Goal: Information Seeking & Learning: Understand process/instructions

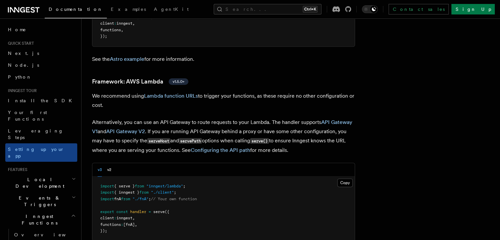
scroll to position [643, 0]
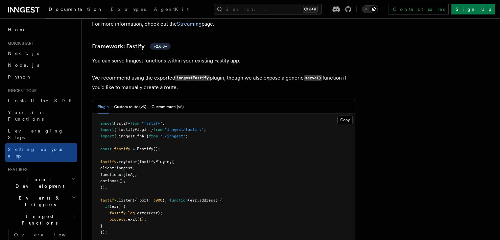
scroll to position [2042, 0]
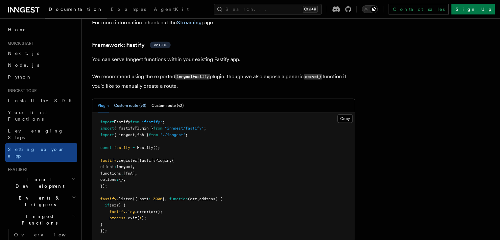
click at [146, 99] on button "Custom route (v3)" at bounding box center [130, 105] width 32 height 13
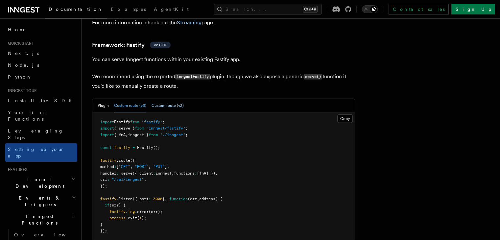
click at [173, 99] on button "Custom route (v2)" at bounding box center [168, 105] width 32 height 13
click at [109, 99] on button "Plugin" at bounding box center [103, 105] width 11 height 13
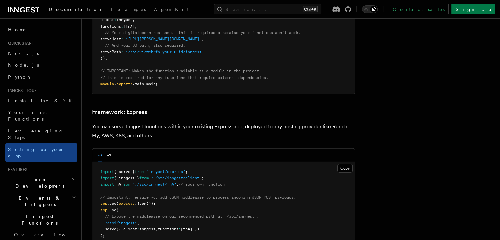
scroll to position [1618, 0]
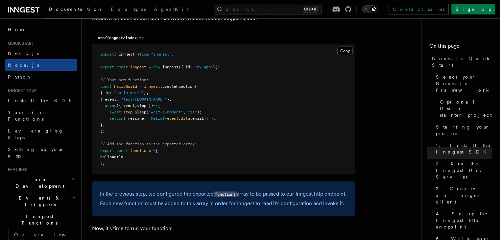
scroll to position [1322, 0]
click at [227, 90] on pre "import { Inngest } from "inngest" ; export const inngest = new Inngest ({ id : …" at bounding box center [223, 109] width 263 height 129
